Goal: Information Seeking & Learning: Check status

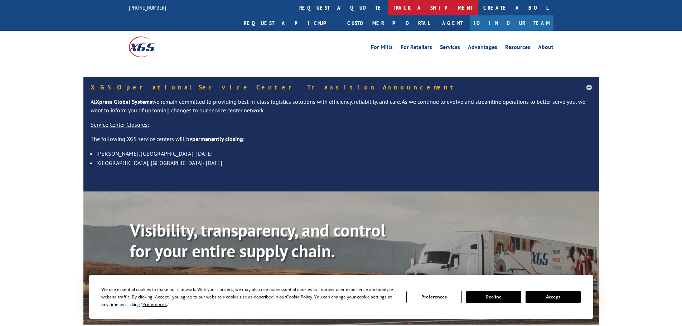
click at [388, 7] on link "track a shipment" at bounding box center [433, 7] width 90 height 15
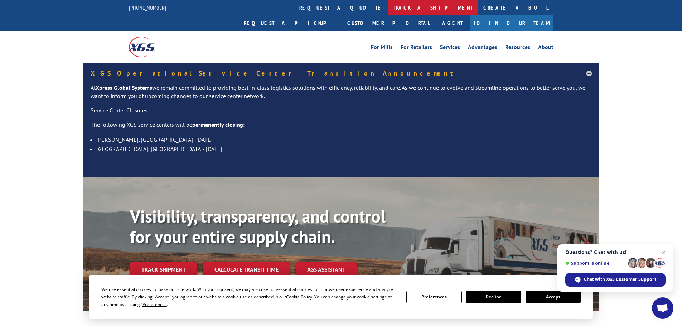
click at [388, 6] on link "track a shipment" at bounding box center [433, 7] width 90 height 15
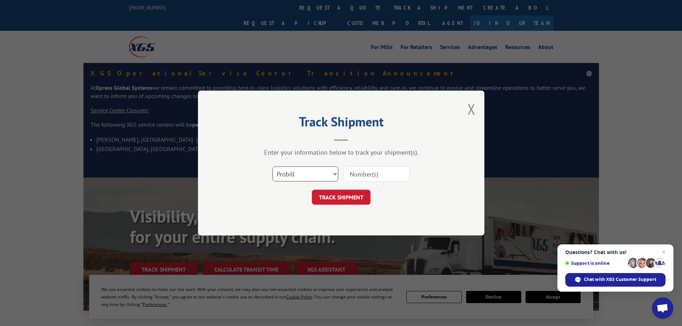
click at [289, 171] on select "Select category... Probill BOL PO" at bounding box center [306, 174] width 66 height 15
select select "po"
click at [273, 167] on select "Select category... Probill BOL PO" at bounding box center [306, 174] width 66 height 15
click at [389, 174] on input at bounding box center [377, 174] width 66 height 15
paste input "21519975"
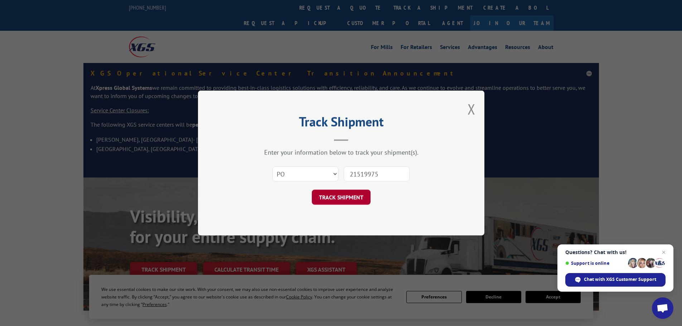
type input "21519975"
click at [337, 199] on button "TRACK SHIPMENT" at bounding box center [341, 197] width 59 height 15
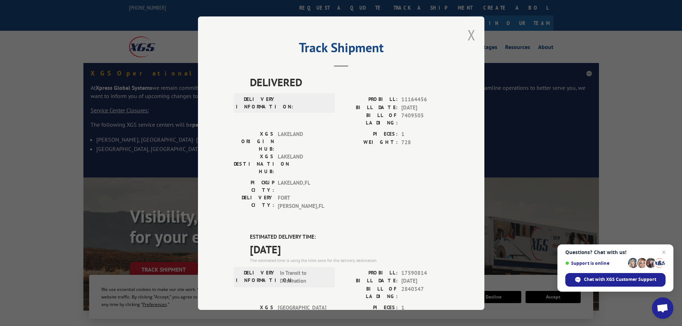
click at [471, 35] on button "Close modal" at bounding box center [472, 34] width 8 height 19
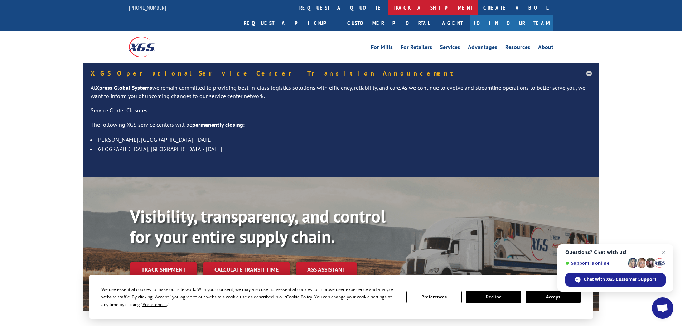
click at [388, 5] on link "track a shipment" at bounding box center [433, 7] width 90 height 15
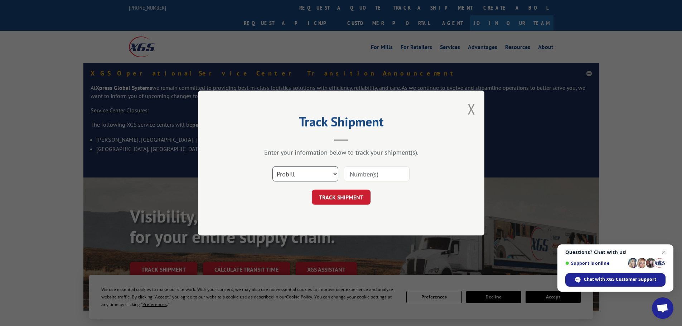
click at [284, 170] on select "Select category... Probill BOL PO" at bounding box center [306, 174] width 66 height 15
select select "po"
click at [273, 167] on select "Select category... Probill BOL PO" at bounding box center [306, 174] width 66 height 15
click at [364, 173] on input at bounding box center [377, 174] width 66 height 15
paste input "21520122"
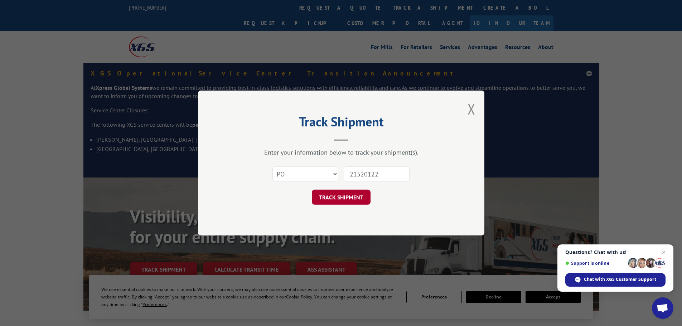
type input "21520122"
click at [333, 199] on button "TRACK SHIPMENT" at bounding box center [341, 197] width 59 height 15
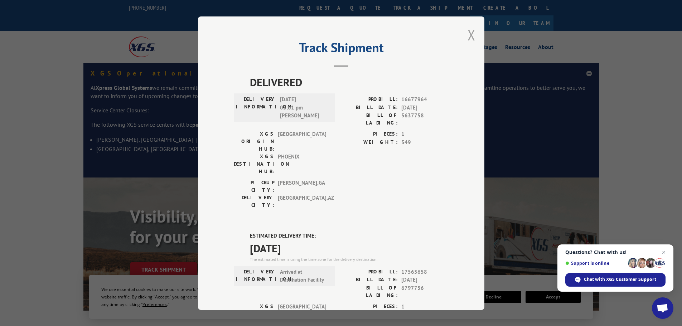
click at [471, 33] on button "Close modal" at bounding box center [472, 34] width 8 height 19
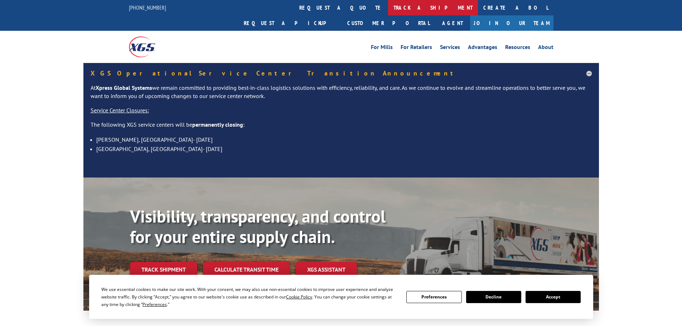
click at [388, 8] on link "track a shipment" at bounding box center [433, 7] width 90 height 15
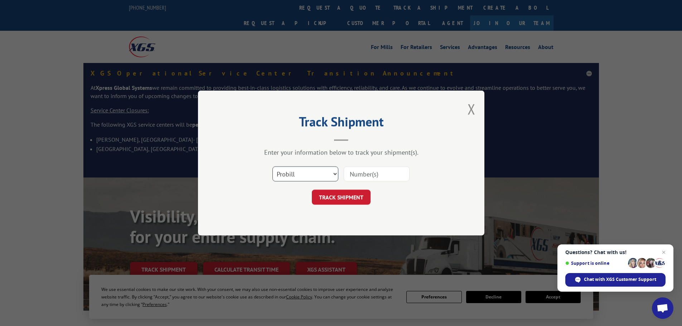
click at [310, 179] on select "Select category... Probill BOL PO" at bounding box center [306, 174] width 66 height 15
select select "po"
click at [273, 167] on select "Select category... Probill BOL PO" at bounding box center [306, 174] width 66 height 15
click at [353, 179] on input at bounding box center [377, 174] width 66 height 15
paste input "21520230"
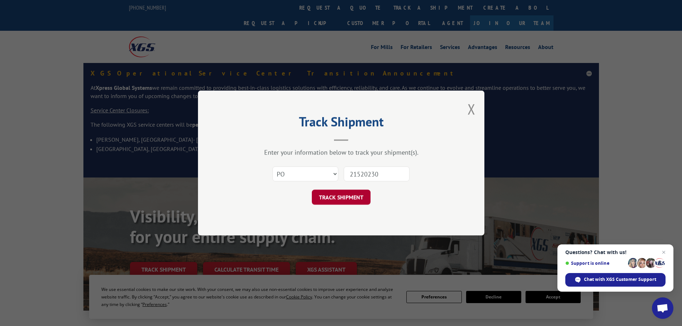
type input "21520230"
click at [344, 198] on button "TRACK SHIPMENT" at bounding box center [341, 197] width 59 height 15
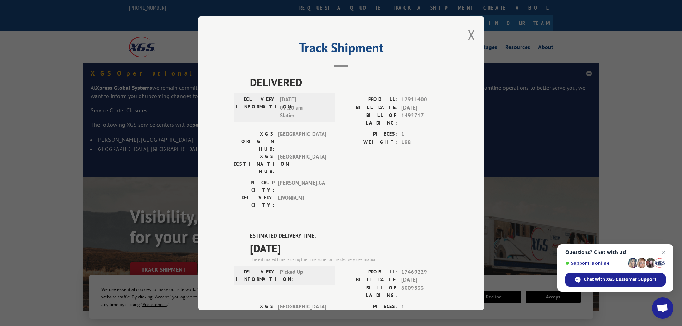
drag, startPoint x: 469, startPoint y: 35, endPoint x: 465, endPoint y: 35, distance: 4.3
click at [468, 35] on button "Close modal" at bounding box center [472, 34] width 8 height 19
